Goal: Check status

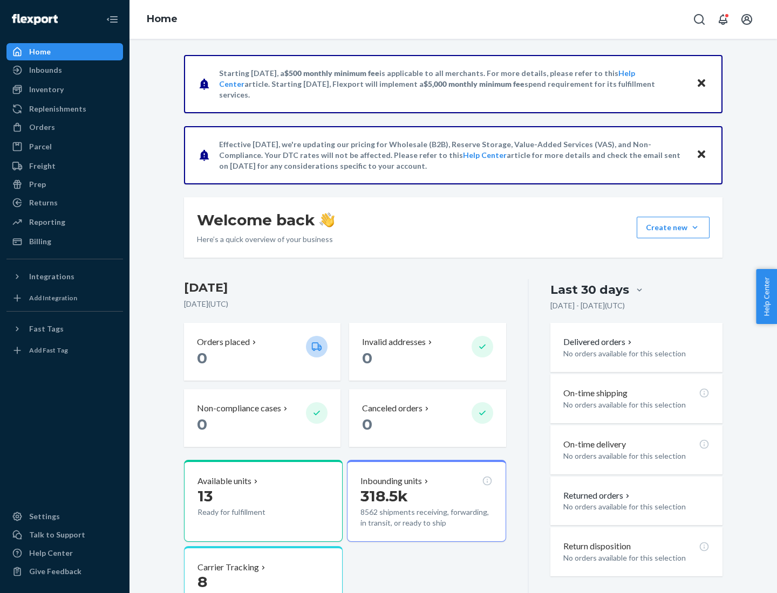
click at [695, 228] on button "Create new Create new inbound Create new order Create new product" at bounding box center [672, 228] width 73 height 22
click at [45, 70] on div "Inbounds" at bounding box center [45, 70] width 33 height 11
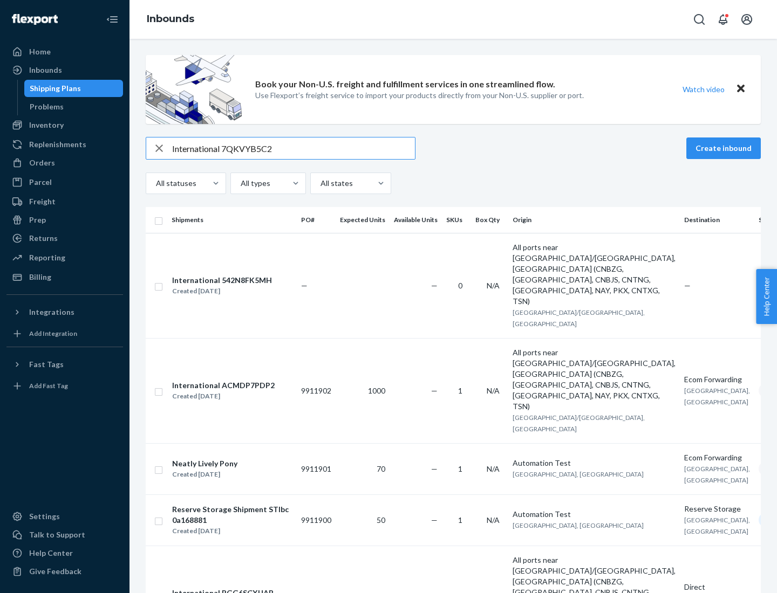
type input "International 7QKVYB5C29"
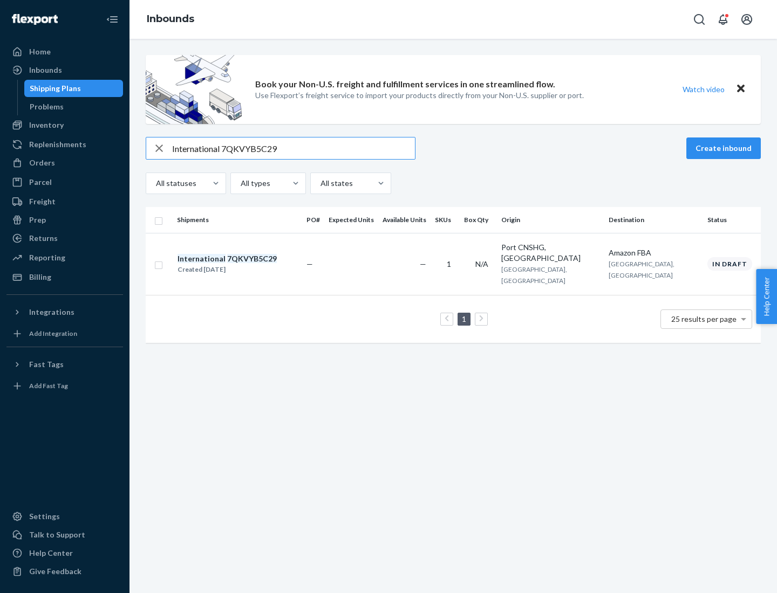
click at [245, 264] on div "Created [DATE]" at bounding box center [226, 269] width 99 height 11
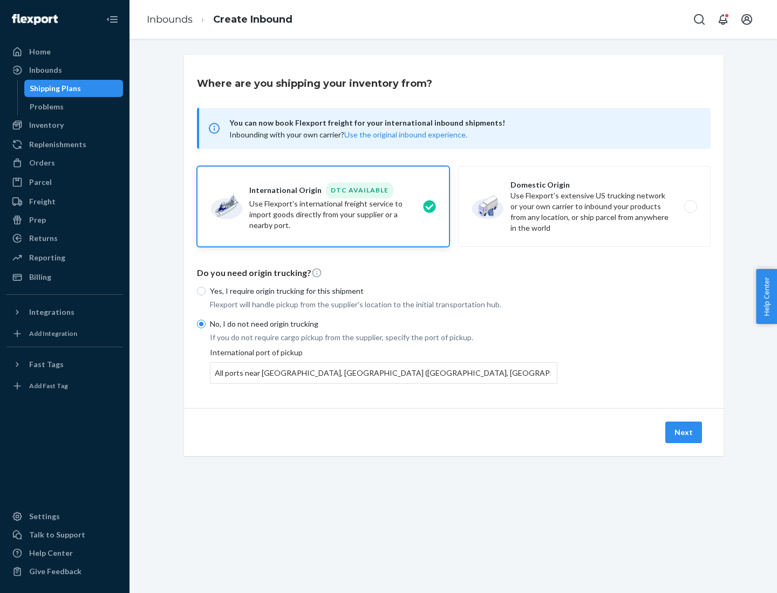
click at [684, 432] on button "Next" at bounding box center [683, 433] width 37 height 22
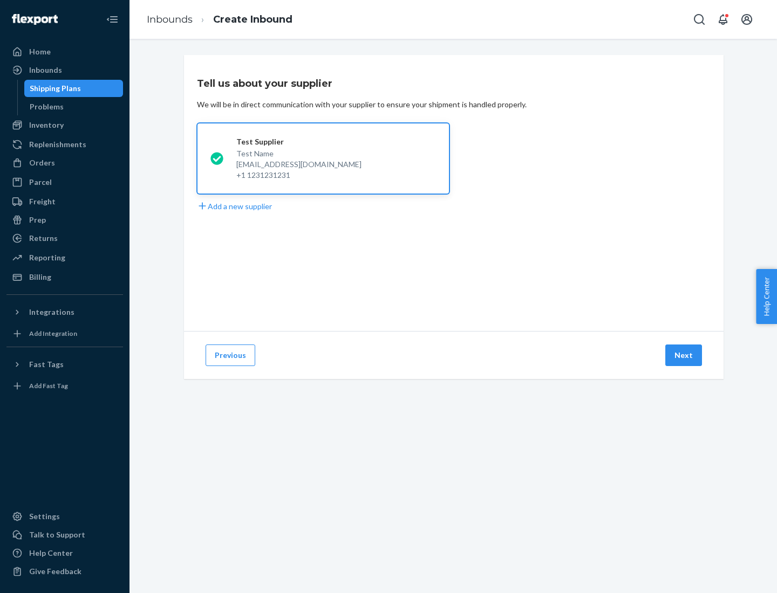
click at [684, 355] on button "Next" at bounding box center [683, 356] width 37 height 22
